Goal: Task Accomplishment & Management: Use online tool/utility

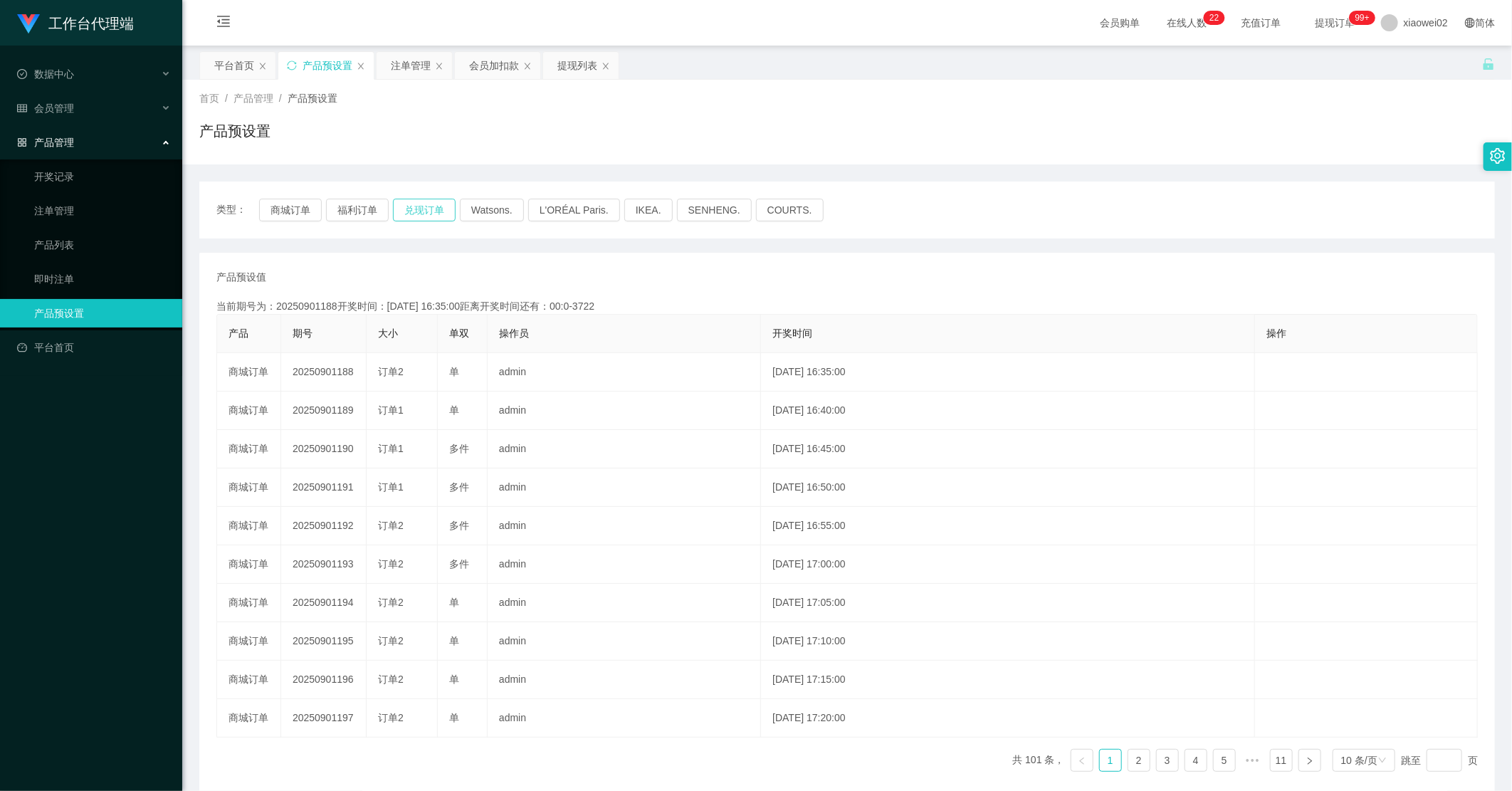
click at [430, 215] on button "兑现订单" at bounding box center [424, 210] width 63 height 23
click at [300, 212] on button "商城订单" at bounding box center [290, 210] width 63 height 23
click at [959, 285] on div "产品预设值 添加期号" at bounding box center [847, 276] width 1262 height 15
click at [406, 271] on div "产品预设值 添加期号" at bounding box center [847, 276] width 1262 height 15
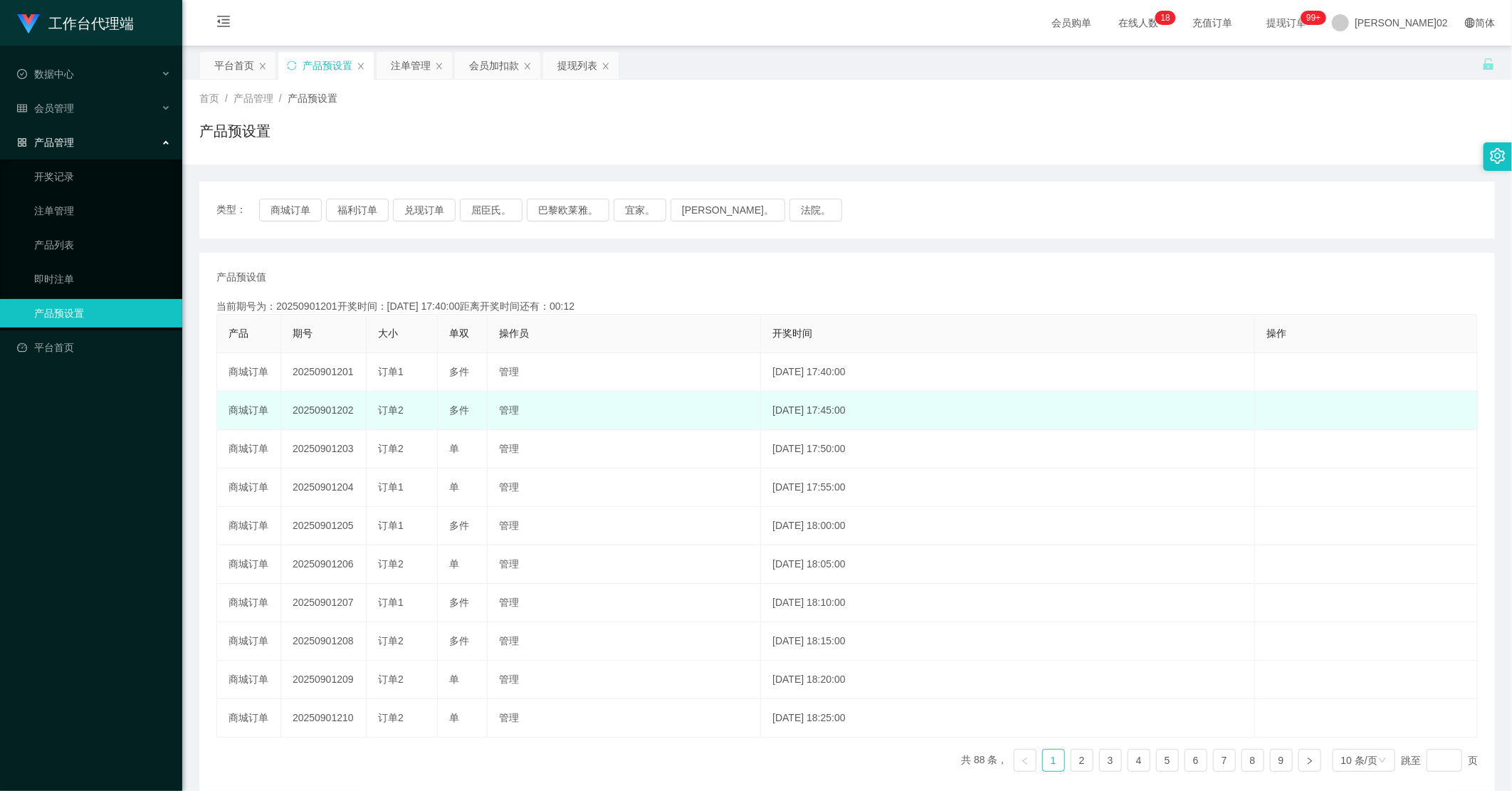
click at [310, 409] on td "20250901202" at bounding box center [324, 411] width 85 height 39
copy td "20250901202"
